Goal: Entertainment & Leisure: Browse casually

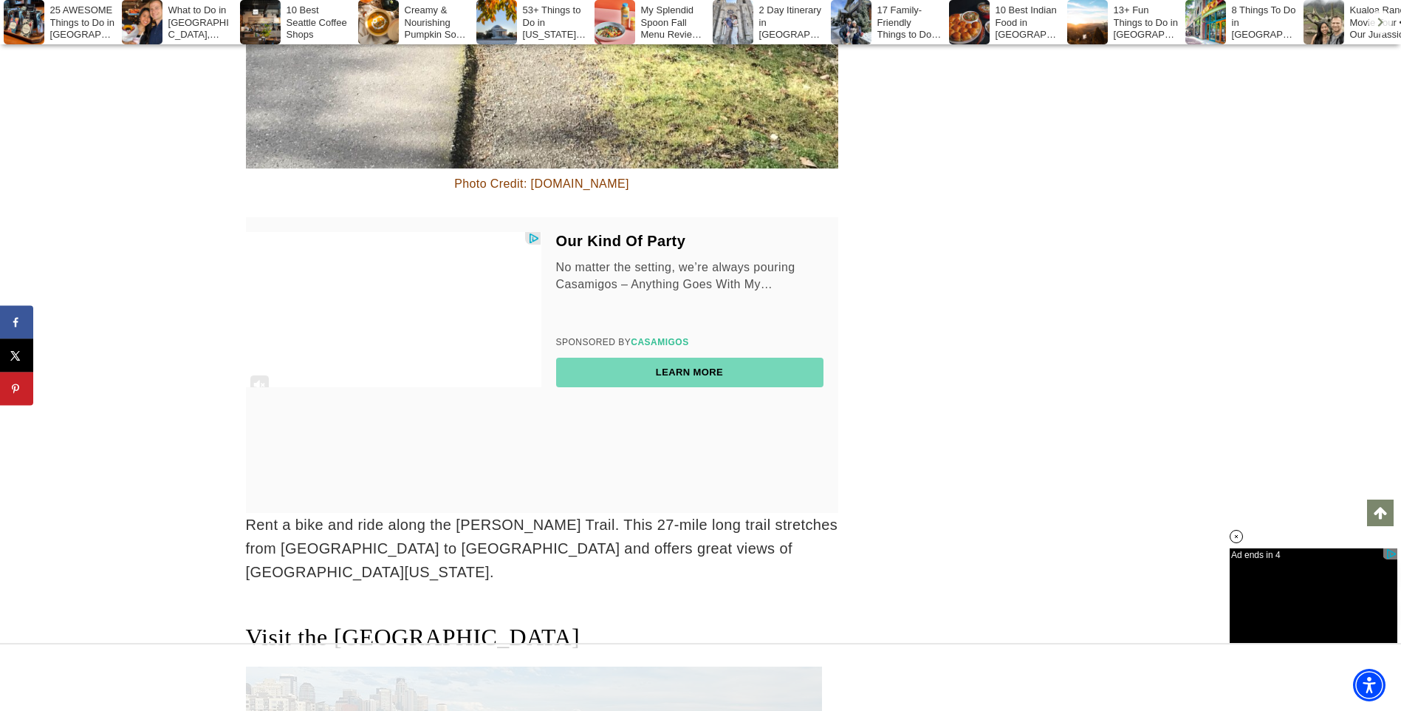
scroll to position [34486, 0]
